Goal: Information Seeking & Learning: Learn about a topic

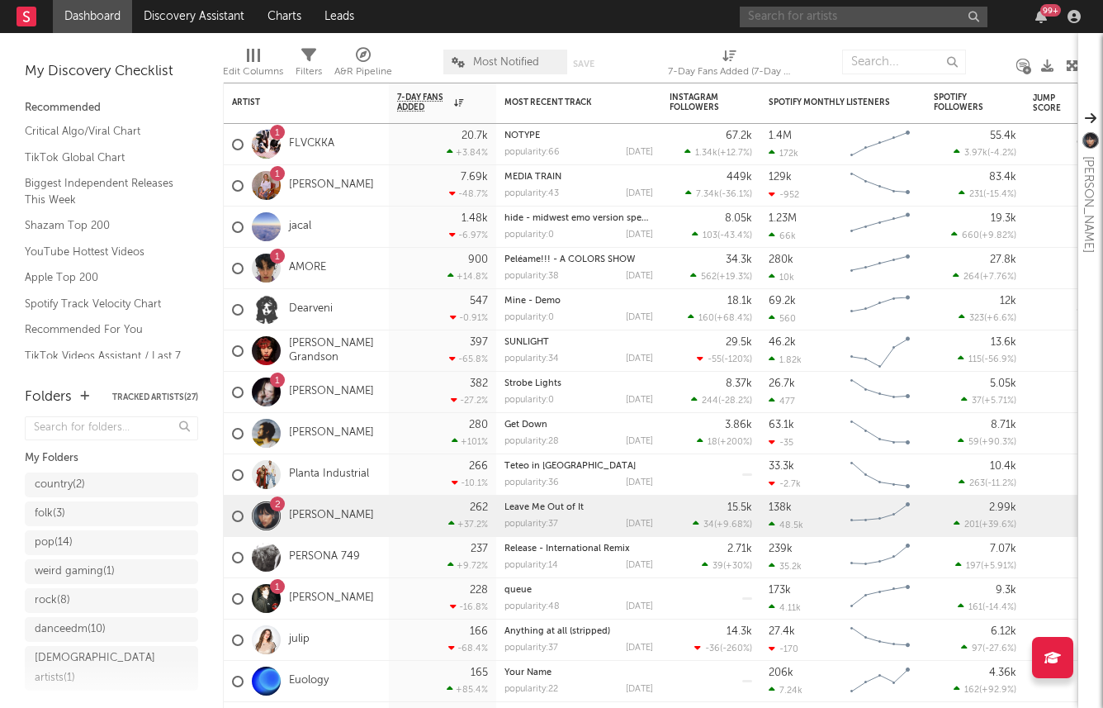
click at [788, 17] on input "text" at bounding box center [864, 17] width 248 height 21
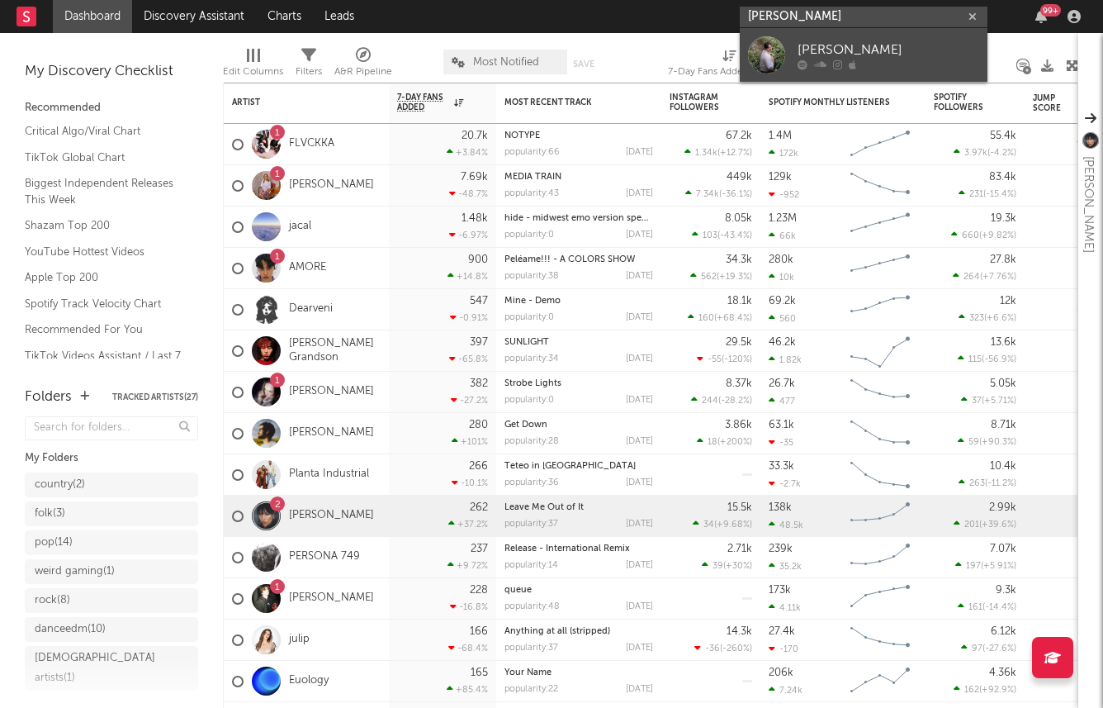
type input "theo haber"
click at [878, 51] on div "[PERSON_NAME]" at bounding box center [889, 50] width 182 height 20
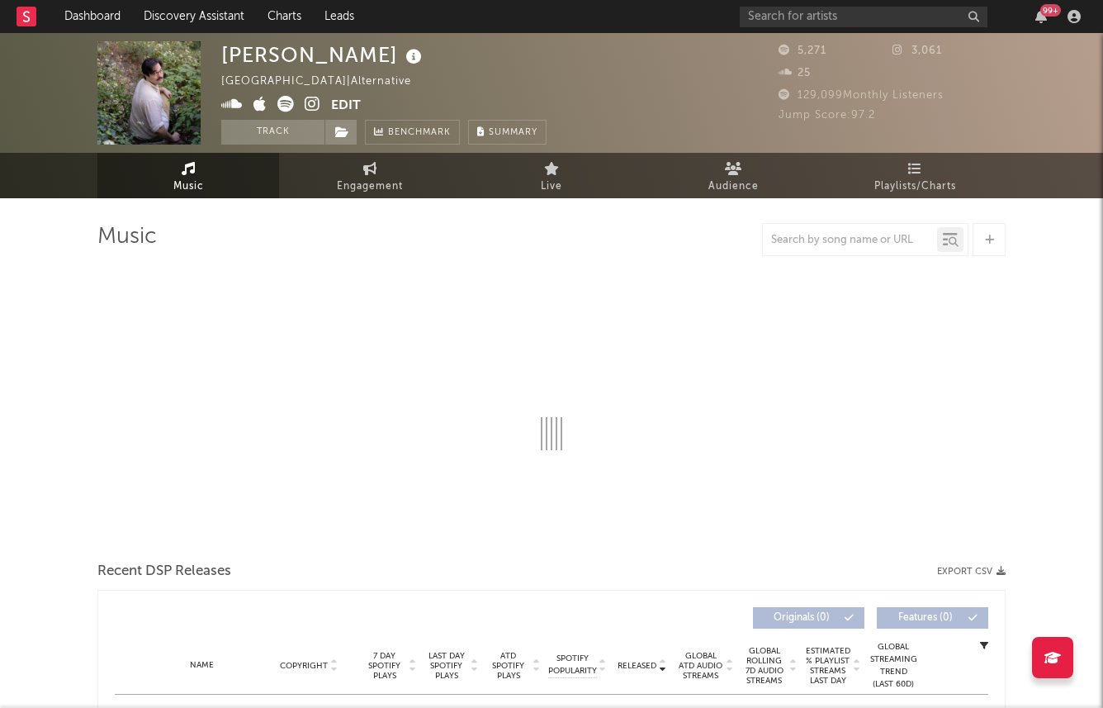
select select "1w"
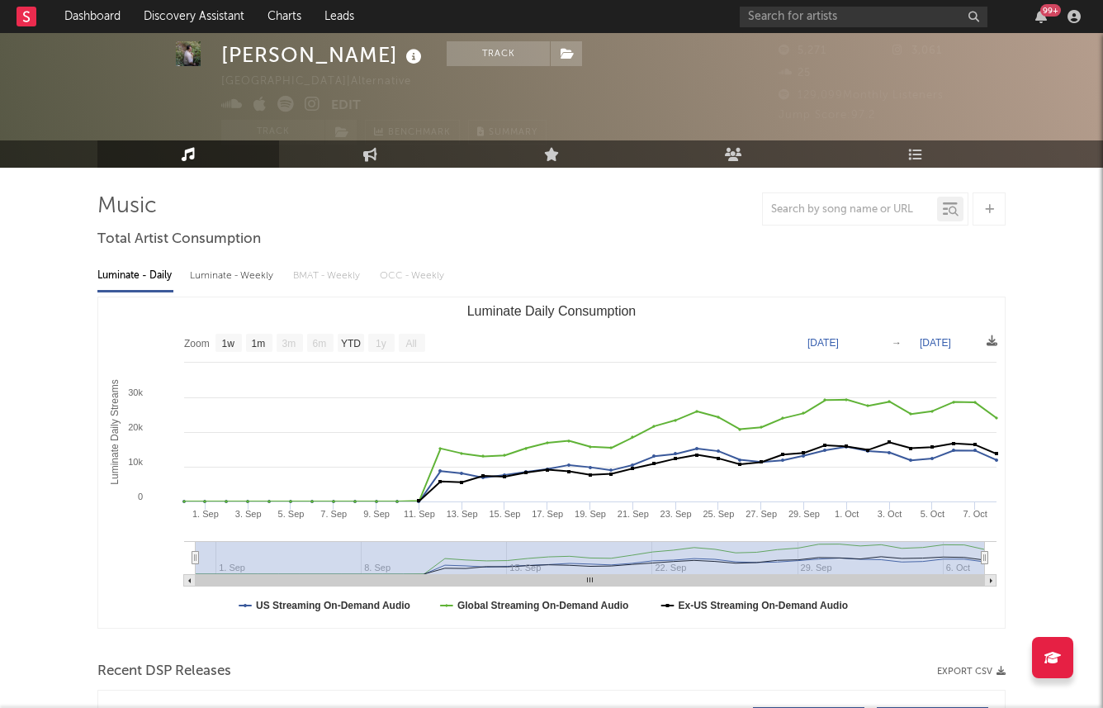
scroll to position [43, 0]
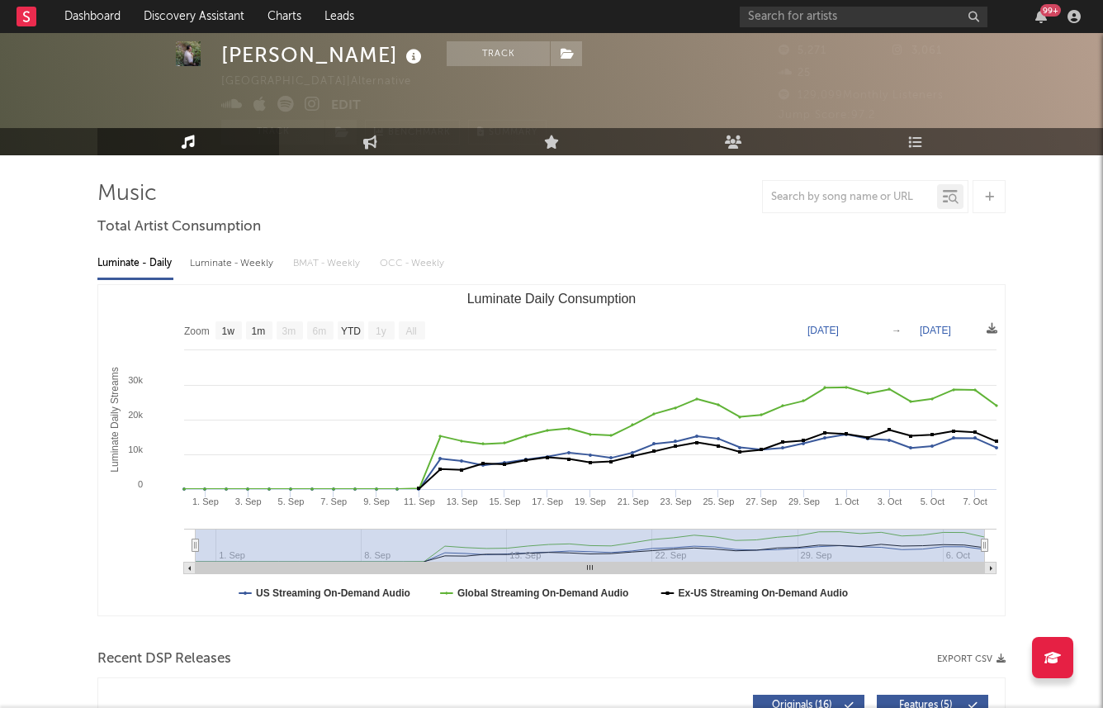
click at [225, 264] on div "Luminate - Weekly" at bounding box center [233, 263] width 87 height 28
select select "1w"
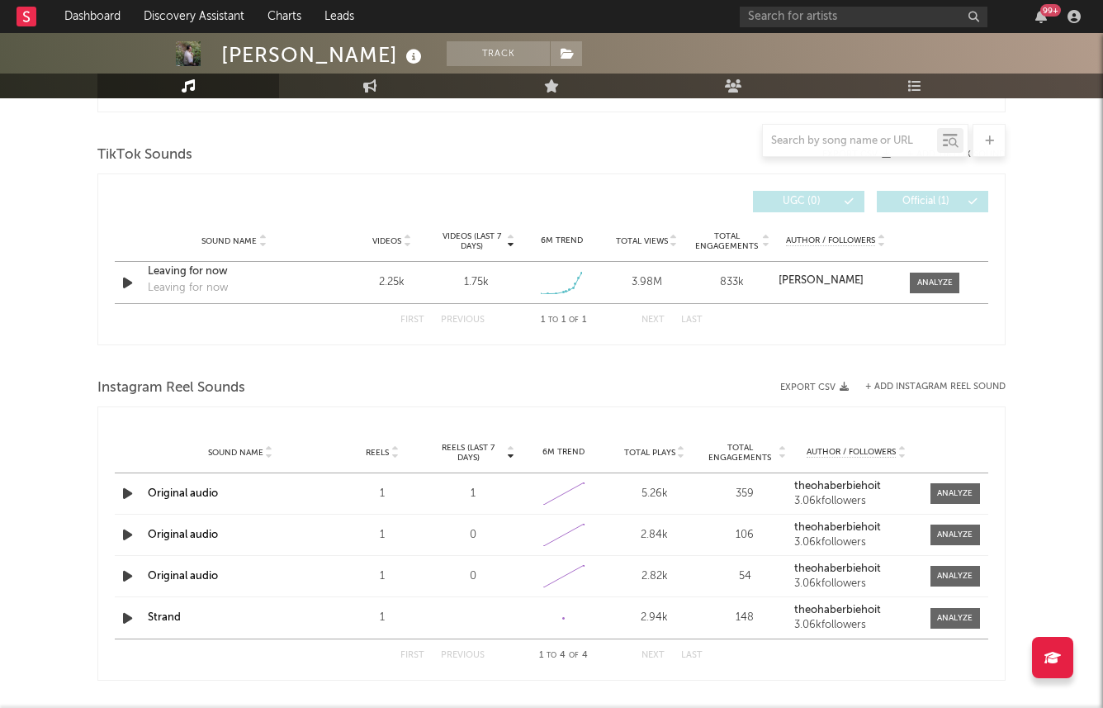
scroll to position [1077, 0]
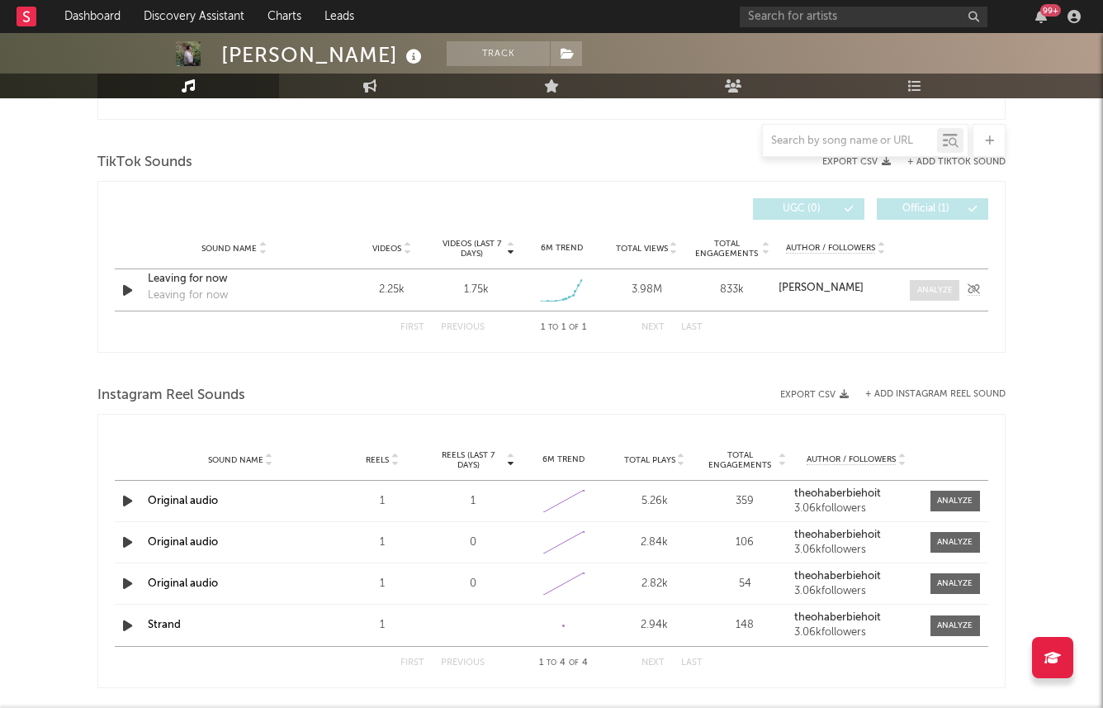
click at [921, 287] on div at bounding box center [935, 290] width 36 height 12
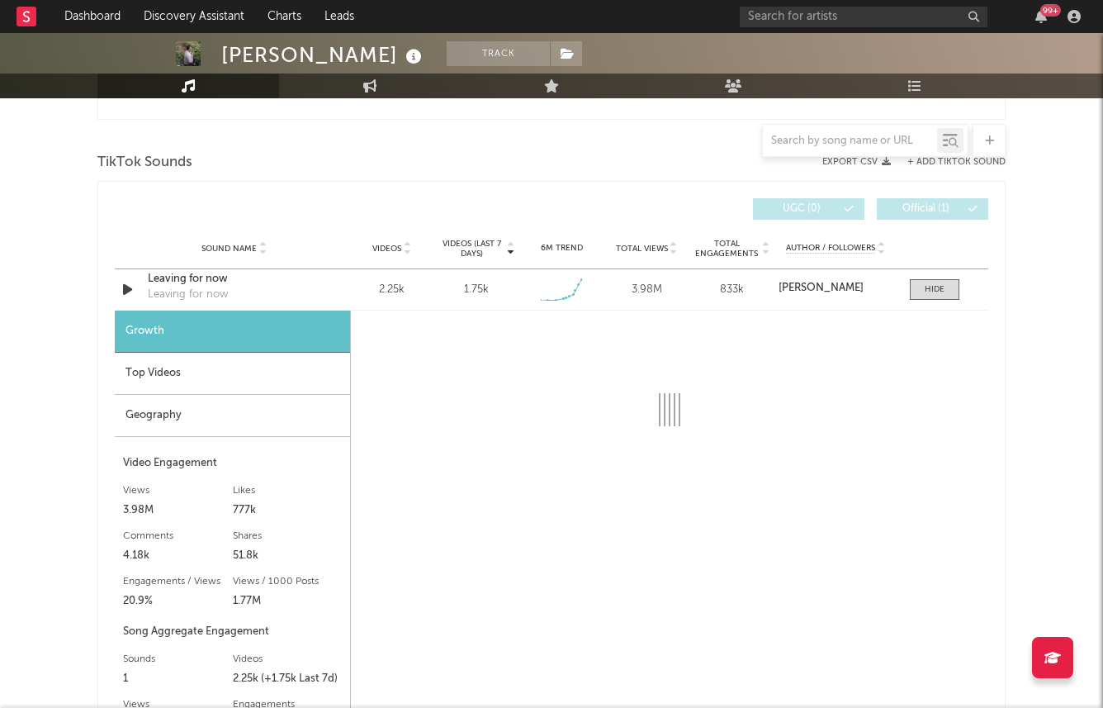
select select "1w"
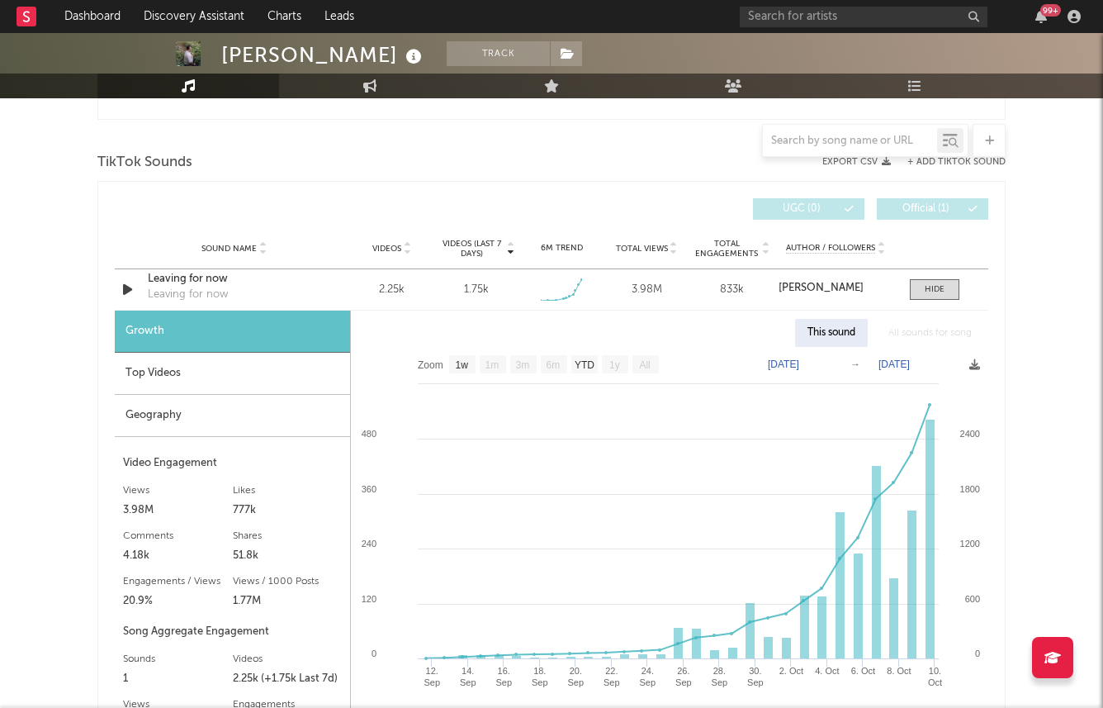
scroll to position [1110, 0]
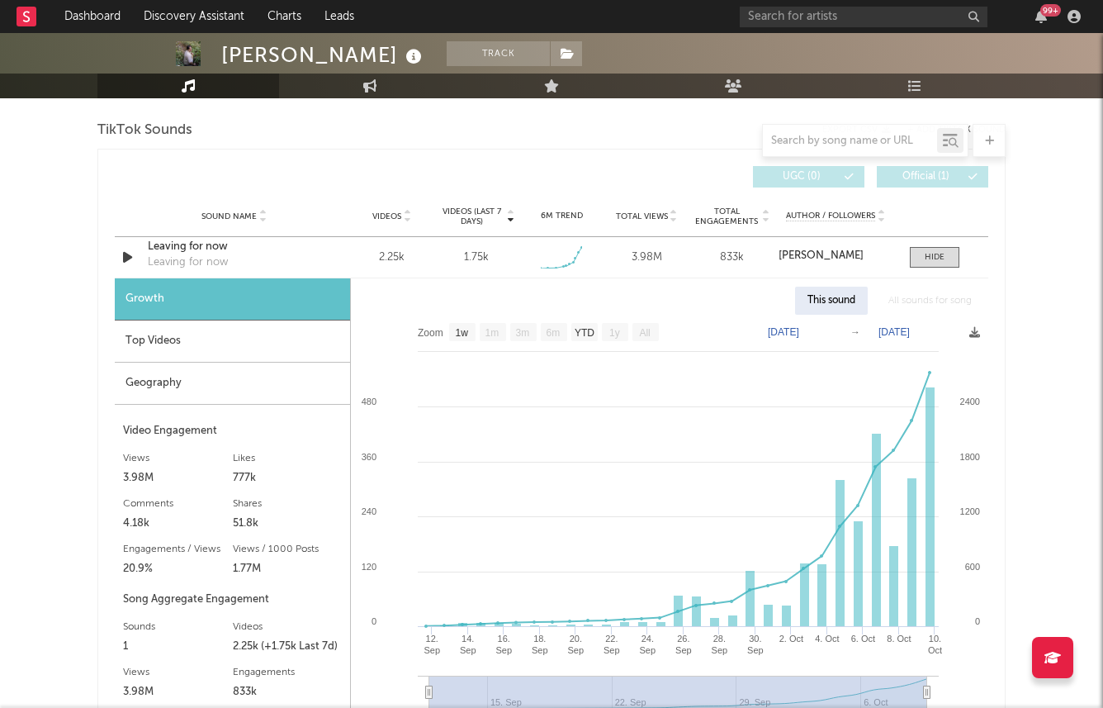
click at [286, 340] on div "Top Videos" at bounding box center [232, 341] width 235 height 42
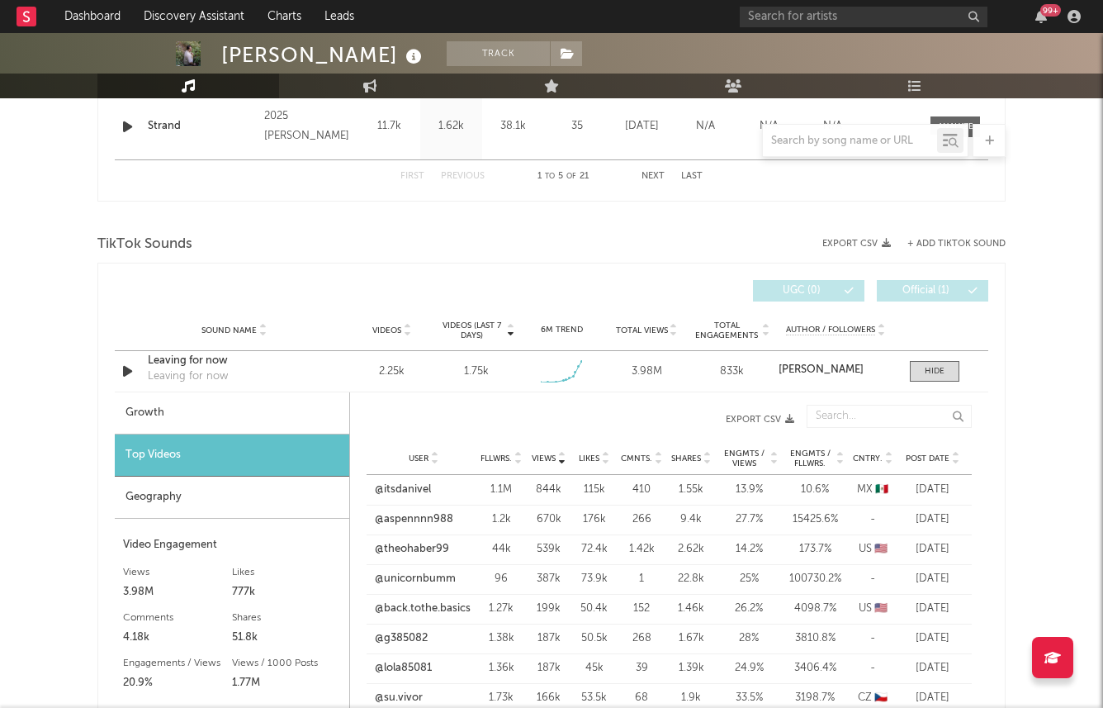
scroll to position [968, 0]
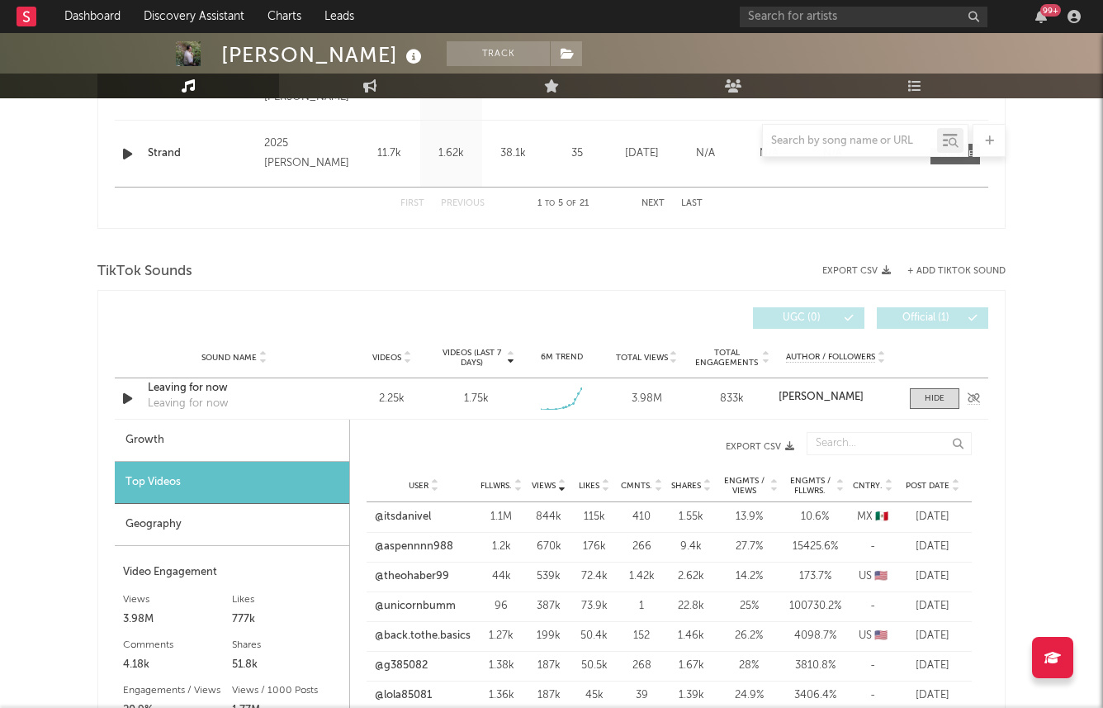
click at [339, 408] on div "Sound Name Leaving for now Leaving for now Videos 2.25k Videos (last 7 days) 1.…" at bounding box center [552, 398] width 874 height 40
click at [211, 395] on div "Leaving for now" at bounding box center [234, 388] width 173 height 17
